Goal: Information Seeking & Learning: Learn about a topic

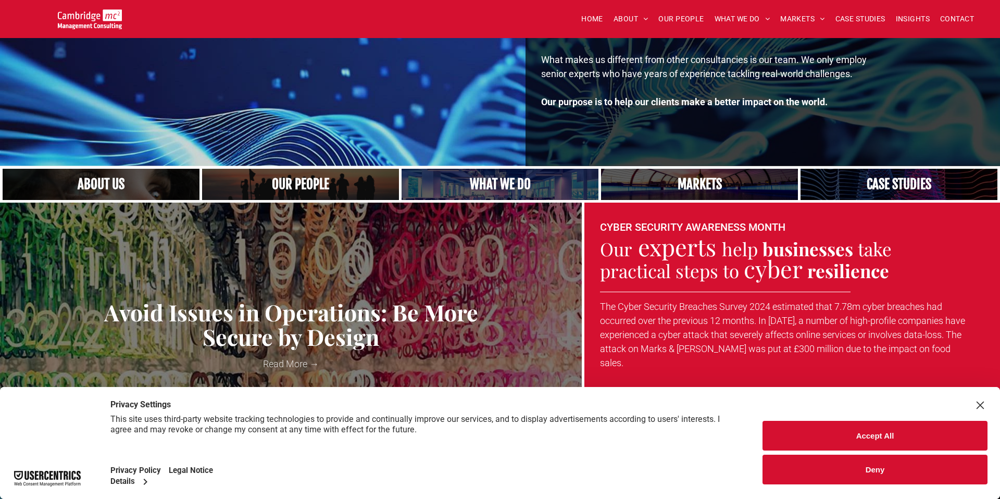
scroll to position [219, 0]
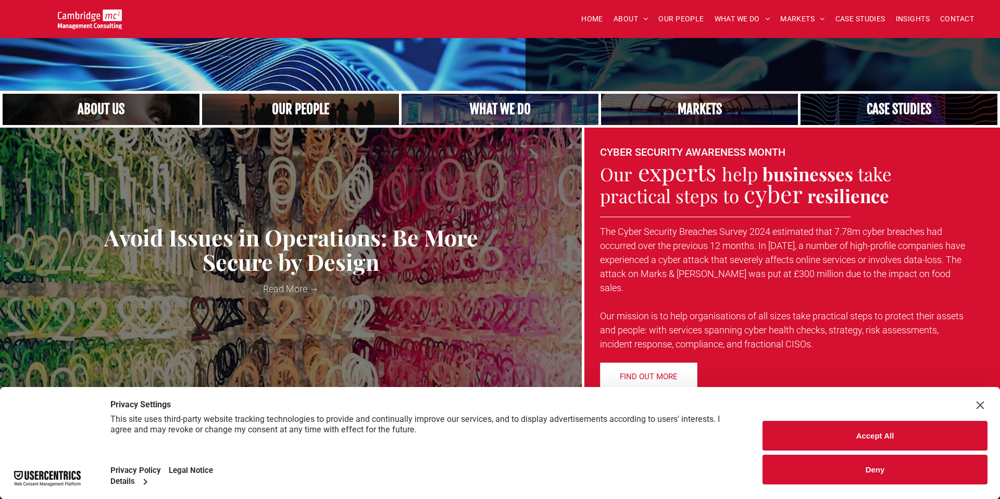
click at [899, 469] on button "Deny" at bounding box center [875, 470] width 225 height 30
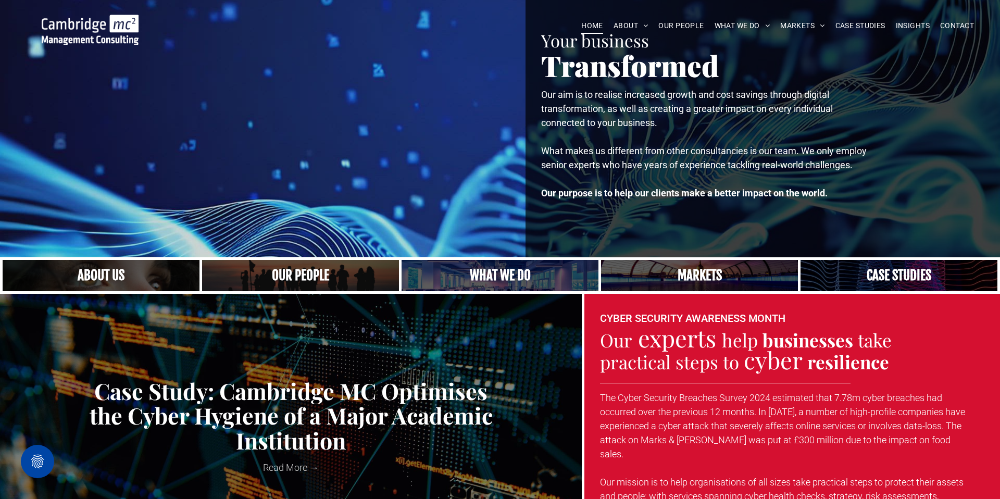
scroll to position [0, 0]
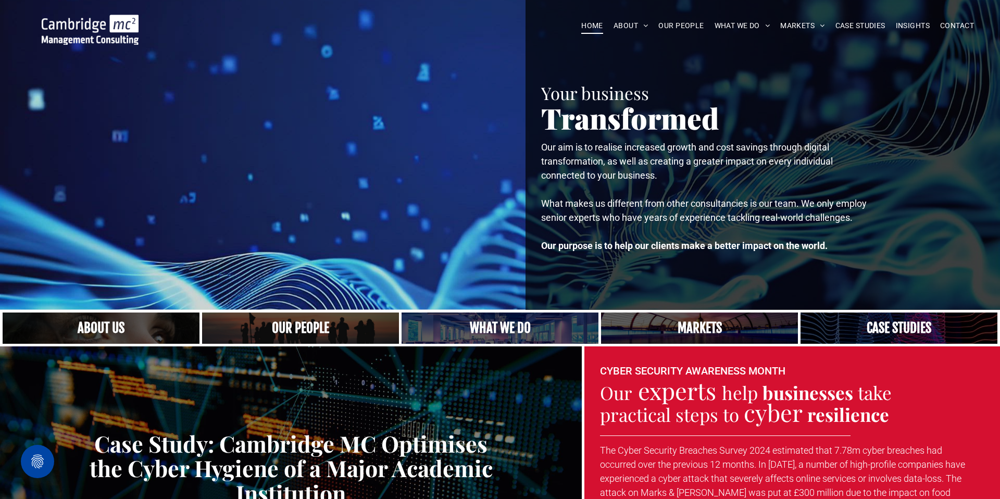
click at [104, 325] on link "Close up of woman's face, centered on her eyes" at bounding box center [101, 328] width 209 height 33
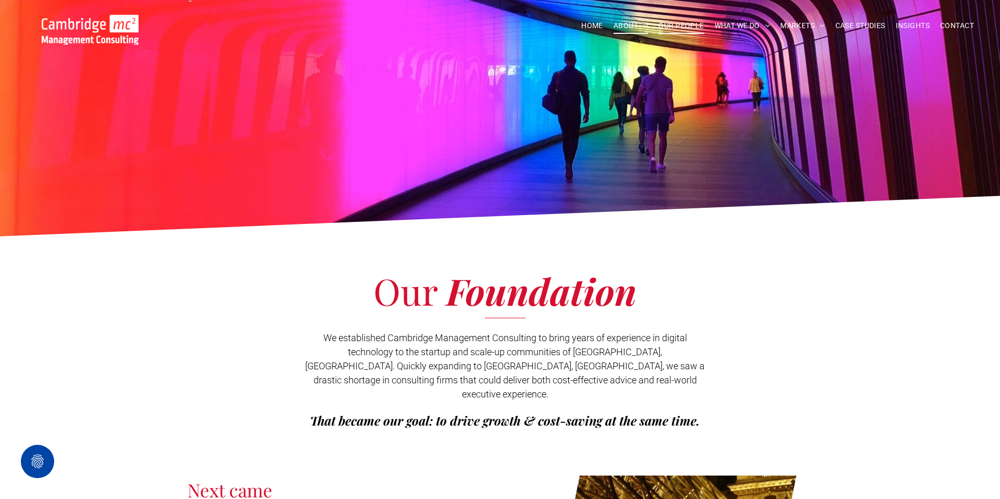
click at [670, 24] on span "OUR PEOPLE" at bounding box center [681, 26] width 45 height 16
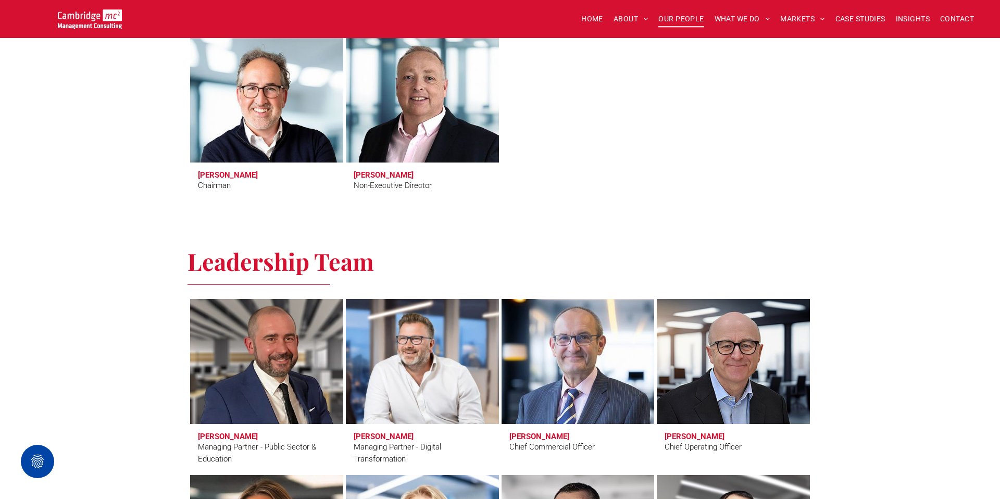
scroll to position [1652, 0]
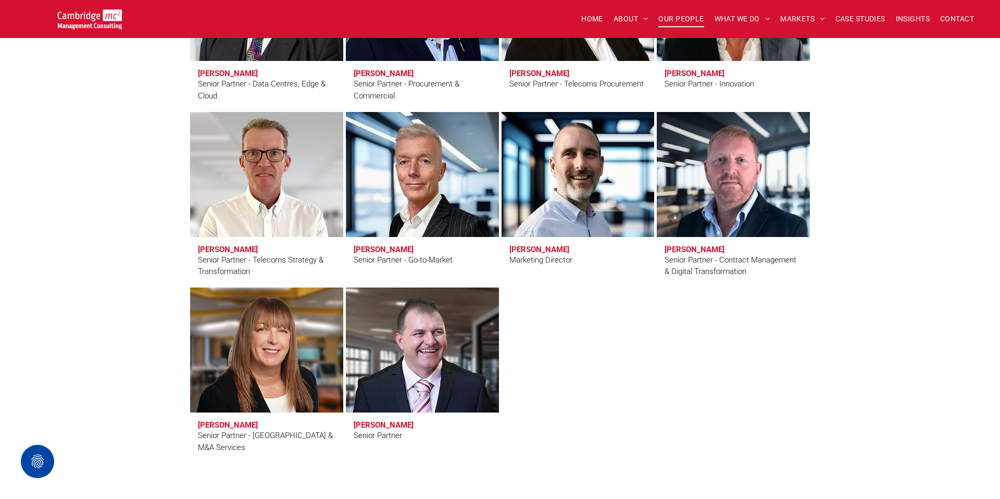
click at [520, 258] on div "Marketing Director" at bounding box center [541, 260] width 63 height 12
click at [544, 209] on link "Karl Salter" at bounding box center [578, 174] width 162 height 132
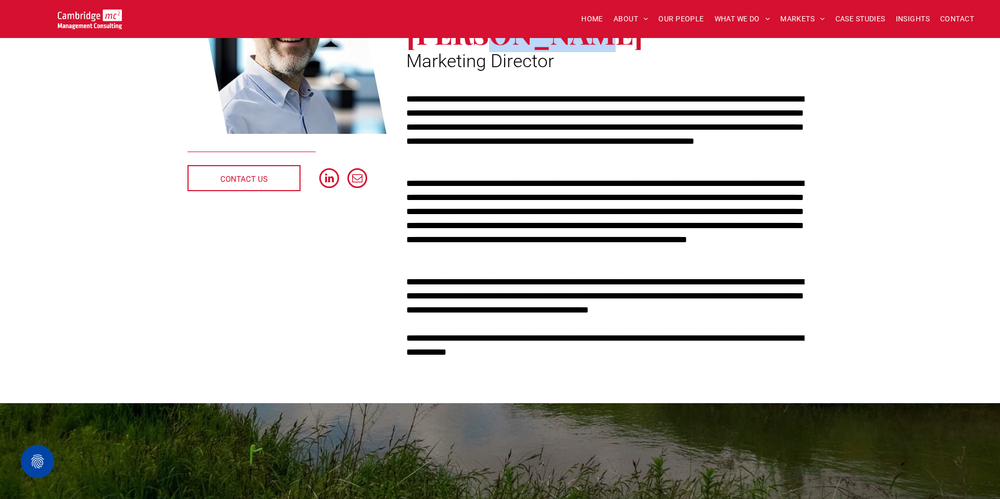
scroll to position [633, 0]
